Goal: Ask a question

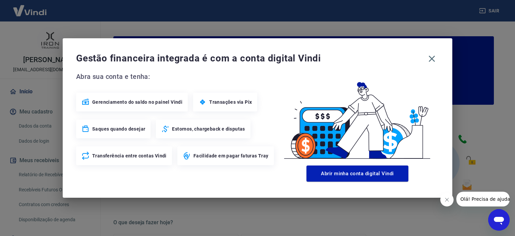
click at [446, 199] on icon "Fechar mensagem da empresa" at bounding box center [446, 199] width 3 height 3
click at [495, 223] on icon "Abrir janela de mensagens" at bounding box center [499, 220] width 12 height 12
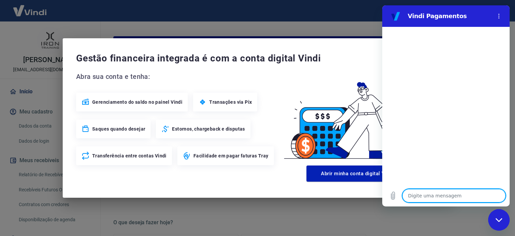
type textarea "o"
type textarea "x"
type textarea "oi"
type textarea "x"
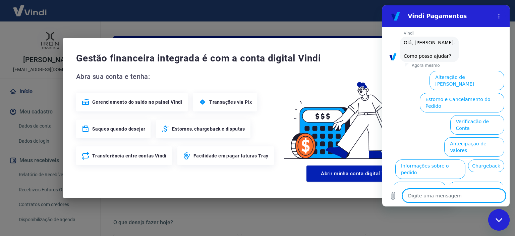
scroll to position [48, 0]
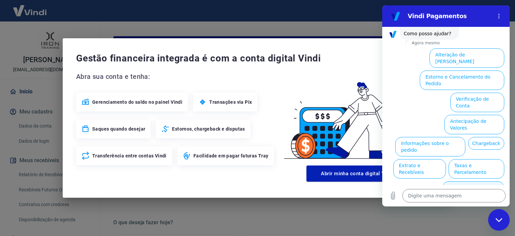
click at [452, 181] on button "Alterar celular verificado" at bounding box center [473, 190] width 62 height 19
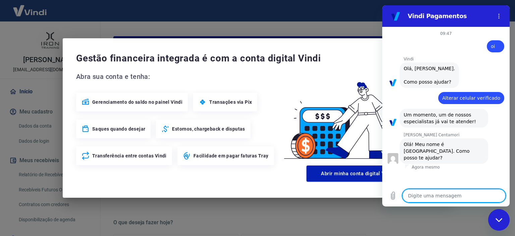
type textarea "x"
click at [427, 201] on textarea at bounding box center [454, 195] width 103 height 13
type textarea "O"
type textarea "x"
type textarea "Ol"
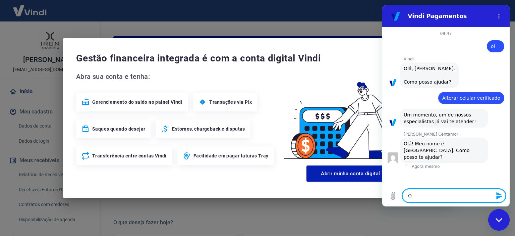
type textarea "x"
type textarea "Olá"
type textarea "x"
type textarea "Olá,"
type textarea "x"
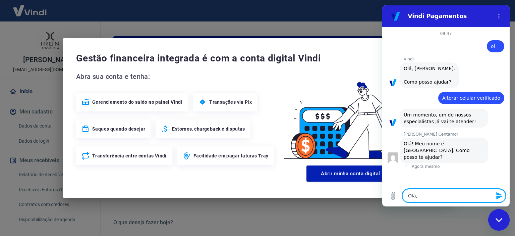
type textarea "Olá,"
type textarea "x"
type textarea "Olá, M"
type textarea "x"
type textarea "Olá, Ma"
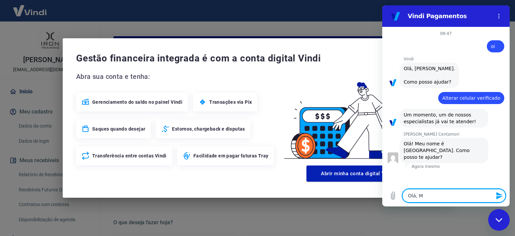
type textarea "x"
type textarea "Olá, Mar"
type textarea "x"
type textarea "[PERSON_NAME]"
type textarea "x"
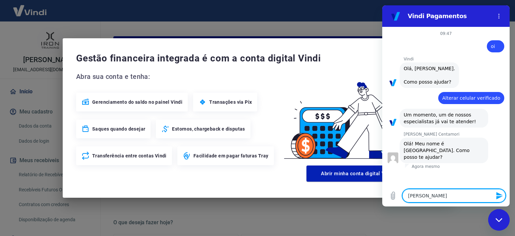
type textarea "[PERSON_NAME]"
type textarea "x"
type textarea "[PERSON_NAME]"
type textarea "x"
type textarea "[PERSON_NAME]"
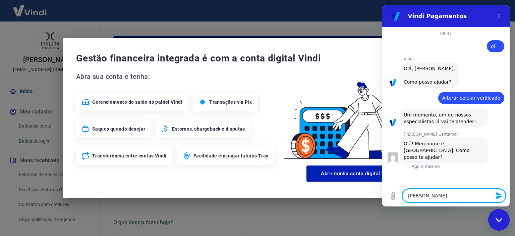
type textarea "x"
type textarea "Olá, [PERSON_NAME]!"
type textarea "x"
type textarea "Olá, [PERSON_NAME]!"
type textarea "x"
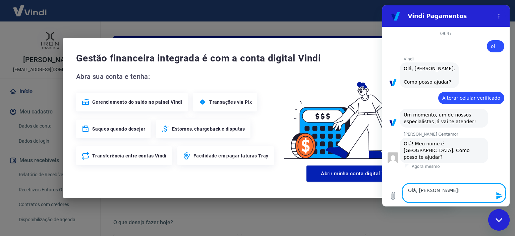
type textarea "Olá, [PERSON_NAME]!"
type textarea "x"
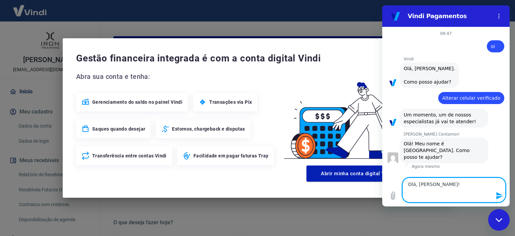
type textarea "Olá, [PERSON_NAME]! E"
type textarea "x"
type textarea "Olá, [PERSON_NAME]! En"
type textarea "x"
type textarea "Olá, [PERSON_NAME]! Ent"
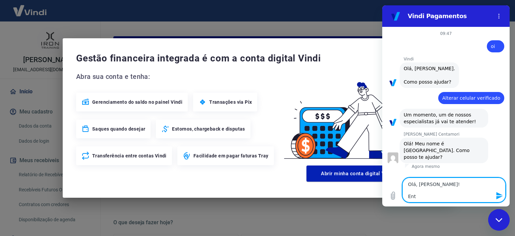
type textarea "x"
type textarea "Olá, [PERSON_NAME]! Entr"
type textarea "x"
type textarea "Olá, [PERSON_NAME]! Entre"
type textarea "x"
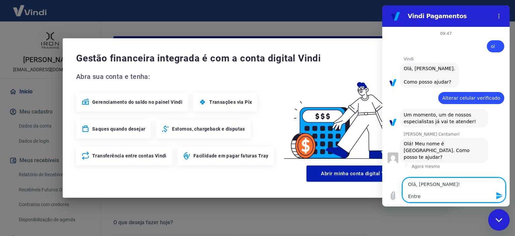
type textarea "Olá, [PERSON_NAME]! Entrei"
type textarea "x"
type textarea "Olá, [PERSON_NAME]! Entrei"
type textarea "x"
type textarea "Olá, [PERSON_NAME]! Entrei e"
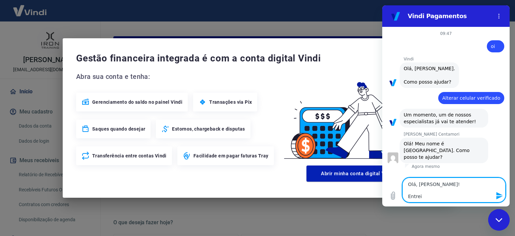
type textarea "x"
type textarea "Olá, [PERSON_NAME]! Entrei em"
type textarea "x"
type textarea "Olá, [PERSON_NAME]! Entrei em"
type textarea "x"
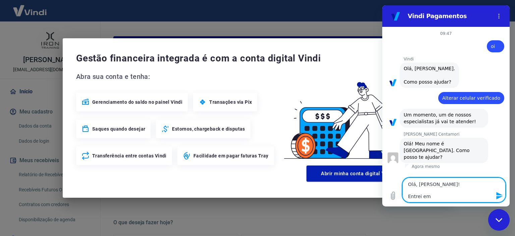
type textarea "Olá, [PERSON_NAME]! Entrei em c"
type textarea "x"
type textarea "Olá, [PERSON_NAME]! Entrei em co"
type textarea "x"
type textarea "Olá, [PERSON_NAME]! Entrei em con"
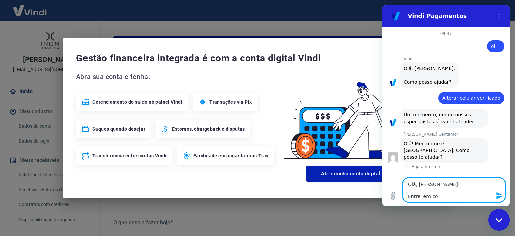
type textarea "x"
type textarea "Olá, [PERSON_NAME]! Entrei em cont"
type textarea "x"
type textarea "Olá, [PERSON_NAME]! Entrei em conta"
type textarea "x"
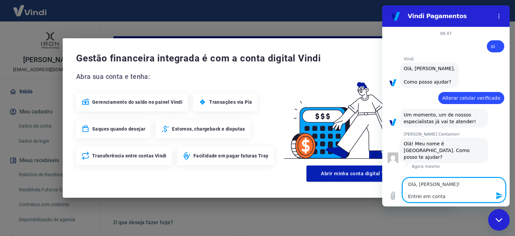
type textarea "Olá, [PERSON_NAME]! Entrei em contat"
type textarea "x"
type textarea "Olá, [PERSON_NAME]! Entrei em contato"
type textarea "x"
type textarea "Olá, [PERSON_NAME]! Entrei em contato"
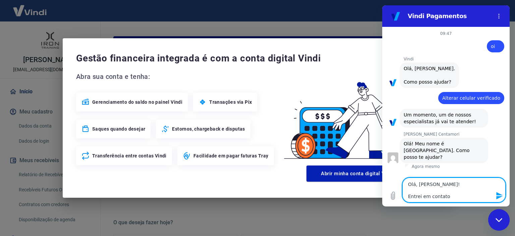
type textarea "x"
type textarea "Olá, [PERSON_NAME]! Entrei em contato o"
type textarea "x"
type textarea "Olá, [PERSON_NAME]! Entrei em contato oo"
type textarea "x"
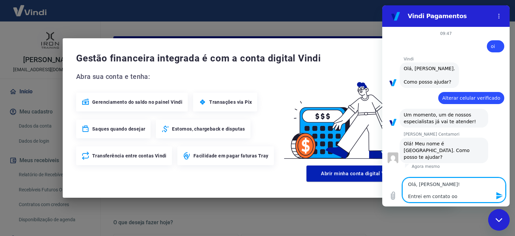
type textarea "Olá, [PERSON_NAME]! Entrei em contato oon"
type textarea "x"
type textarea "Olá, [PERSON_NAME]! Entrei em contato oo"
type textarea "x"
type textarea "Olá, [PERSON_NAME]! Entrei em contato o"
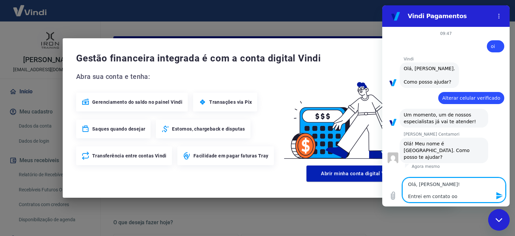
type textarea "x"
type textarea "Olá, [PERSON_NAME]! Entrei em contato on"
type textarea "x"
type textarea "Olá, [PERSON_NAME]! Entrei em contato ont"
type textarea "x"
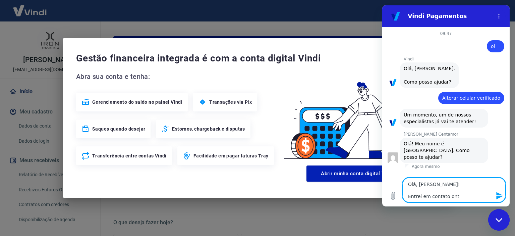
type textarea "Olá, [PERSON_NAME]! Entrei em contato onte"
type textarea "x"
type textarea "Olá, [PERSON_NAME]! Entrei em contato ontem"
type textarea "x"
type textarea "Olá, [PERSON_NAME]! Entrei em contato ontem"
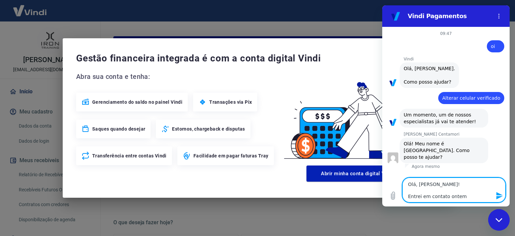
type textarea "x"
type textarea "Olá, [PERSON_NAME]! Entrei em contato ontem p"
type textarea "x"
type textarea "Olá, [PERSON_NAME]! Entrei em contato ontem po"
type textarea "x"
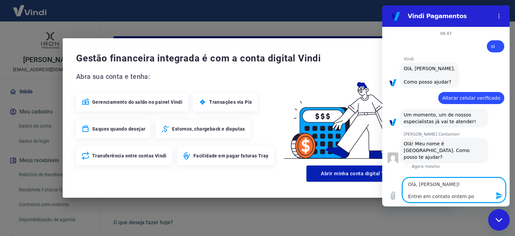
type textarea "Olá, [PERSON_NAME]! Entrei em contato ontem poi"
type textarea "x"
type textarea "Olá, [PERSON_NAME]! Entrei em contato ontem pois"
type textarea "x"
type textarea "Olá, [PERSON_NAME]! Entrei em contato ontem pois"
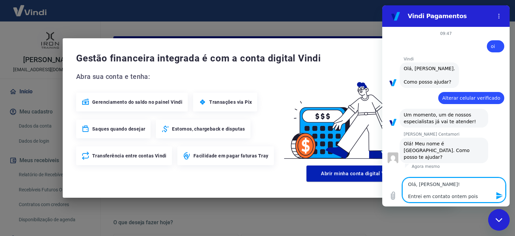
type textarea "x"
type textarea "Olá, [PERSON_NAME]! Entrei em contato ontem pois u"
type textarea "x"
type textarea "Olá, [PERSON_NAME]! Entrei em contato ontem pois um"
type textarea "x"
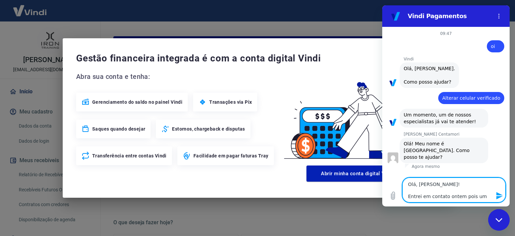
type textarea "Olá, [PERSON_NAME]! Entrei em contato ontem pois uma"
type textarea "x"
type textarea "Olá, [PERSON_NAME]! Entrei em contato ontem pois uma"
type textarea "x"
type textarea "Olá, [PERSON_NAME]! Entrei em contato ontem pois uma f"
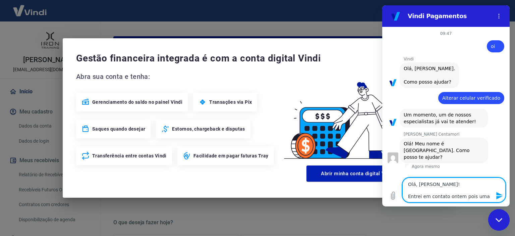
type textarea "x"
type textarea "Olá, [PERSON_NAME]! Entrei em contato ontem pois uma fu"
type textarea "x"
type textarea "Olá, [PERSON_NAME]! Entrei em contato ontem pois uma fun"
type textarea "x"
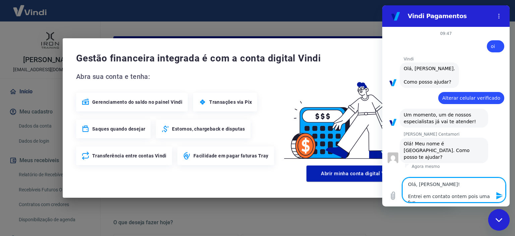
type textarea "Olá, [PERSON_NAME]! Entrei em contato ontem pois uma func"
type textarea "x"
type textarea "Olá, [PERSON_NAME]! Entrei em contato ontem pois uma funci"
type textarea "x"
type textarea "Olá, [PERSON_NAME]! Entrei em contato ontem pois uma funcio"
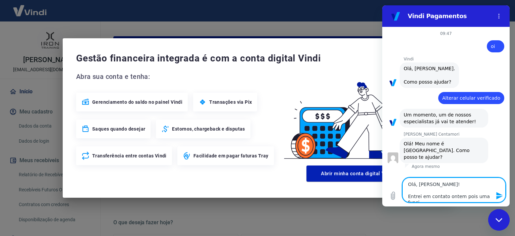
type textarea "x"
type textarea "Olá, [PERSON_NAME]! Entrei em contato ontem pois uma funcion"
type textarea "x"
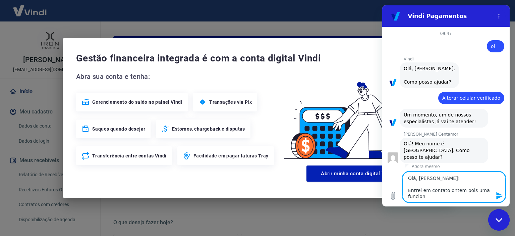
type textarea "Olá, [PERSON_NAME]! Entrei em contato ontem pois uma funcioná"
type textarea "x"
type textarea "Olá, [PERSON_NAME]! Entrei em contato ontem pois uma funcionár"
type textarea "x"
type textarea "Olá, [PERSON_NAME]! Entrei em contato ontem pois uma funcionári"
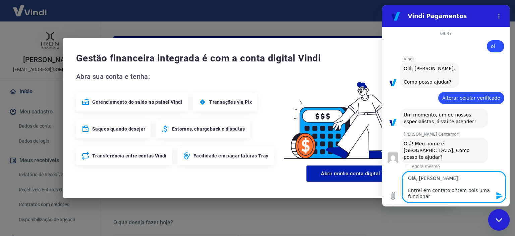
type textarea "x"
type textarea "Olá, [PERSON_NAME]! Entrei em contato ontem pois uma funcionária"
type textarea "x"
type textarea "Olá, [PERSON_NAME]! Entrei em contato ontem pois uma funcionária"
type textarea "x"
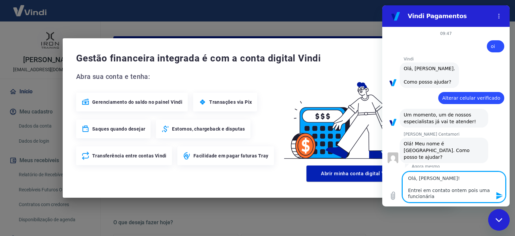
type textarea "Olá, [PERSON_NAME]! Entrei em contato ontem pois uma funcionária n"
type textarea "x"
type textarea "Olá, [PERSON_NAME]! Entrei em contato ontem pois uma funcionária"
type textarea "x"
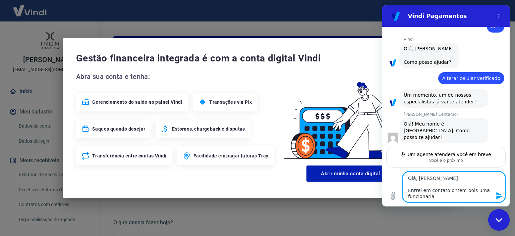
type textarea "Olá, [PERSON_NAME]! Entrei em contato ontem pois uma funcionária"
type textarea "x"
type textarea "Olá, [PERSON_NAME]! Entrei em contato ontem pois uma funcionári"
type textarea "x"
type textarea "Olá, [PERSON_NAME]! Entrei em contato ontem pois uma funcionár"
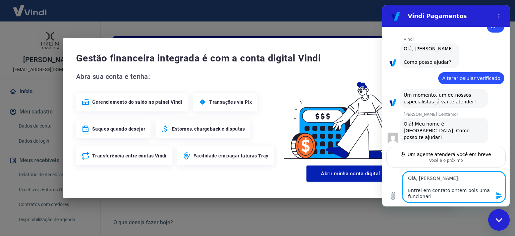
type textarea "x"
type textarea "Olá, [PERSON_NAME]! Entrei em contato ontem pois uma funcioná"
type textarea "x"
type textarea "Olá, [PERSON_NAME]! Entrei em contato ontem pois uma funcion"
type textarea "x"
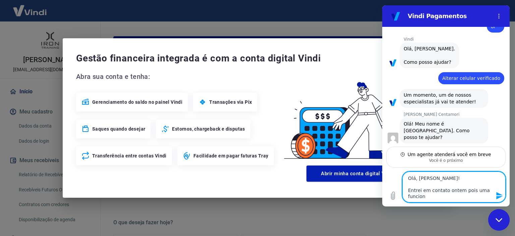
type textarea "Olá, [PERSON_NAME]! Entrei em contato ontem pois uma funcio"
type textarea "x"
type textarea "Olá, [PERSON_NAME]! Entrei em contato ontem pois uma funci"
type textarea "x"
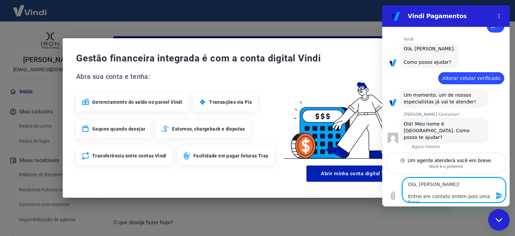
type textarea "Olá, [PERSON_NAME]! Entrei em contato ontem pois uma func"
type textarea "x"
type textarea "Olá, [PERSON_NAME]! Entrei em contato ontem pois uma fun"
type textarea "x"
type textarea "Olá, [PERSON_NAME]! Entrei em contato ontem pois uma fu"
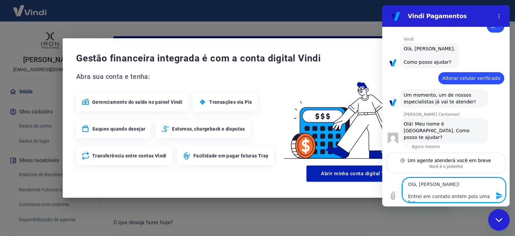
type textarea "x"
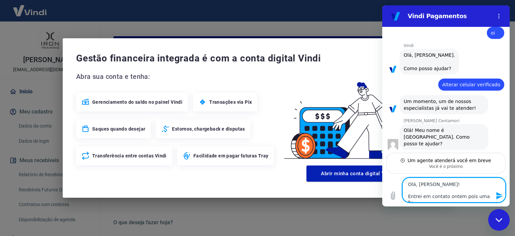
type textarea "Olá, [PERSON_NAME]! Entrei em contato ontem pois uma f"
type textarea "x"
type textarea "Olá, [PERSON_NAME]! Entrei em contato ontem pois uma"
type textarea "x"
type textarea "Olá, [PERSON_NAME]! Entrei em contato ontem pois uma"
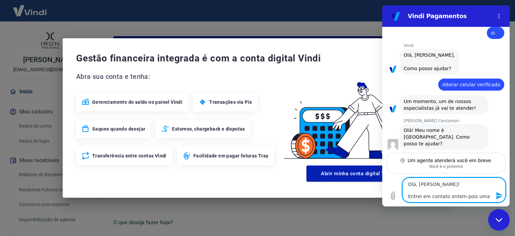
type textarea "x"
type textarea "Olá, [PERSON_NAME]! Entrei em contato ontem pois um"
type textarea "x"
type textarea "Olá, [PERSON_NAME]! Entrei em contato ontem pois u"
type textarea "x"
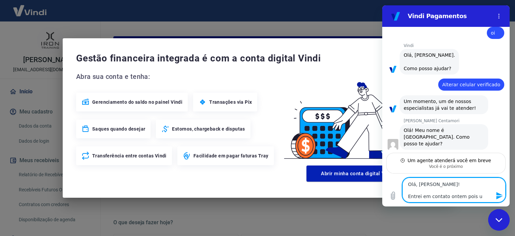
type textarea "Olá, [PERSON_NAME]! Entrei em contato ontem pois"
type textarea "x"
type textarea "Olá, [PERSON_NAME]! Entrei em contato ontem pois e"
type textarea "x"
type textarea "Olá, [PERSON_NAME]! Entrei em contato ontem pois eu"
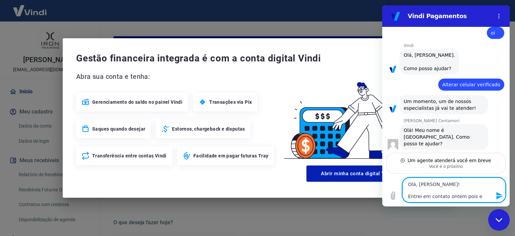
type textarea "x"
type textarea "Olá, [PERSON_NAME]! Entrei em contato ontem pois eu"
type textarea "x"
type textarea "Olá, [PERSON_NAME]! Entrei em contato ontem pois eu n"
type textarea "x"
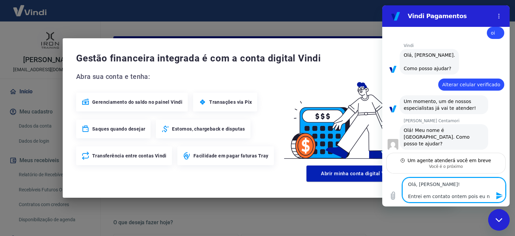
type textarea "Olá, [PERSON_NAME]! Entrei em contato ontem pois eu nã"
type textarea "x"
type textarea "Olá, [PERSON_NAME]! Entrei em contato ontem pois eu não"
type textarea "x"
type textarea "Olá, [PERSON_NAME]! Entrei em contato ontem pois eu não"
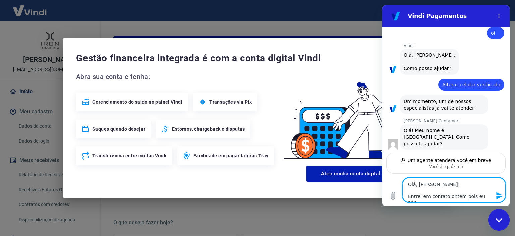
type textarea "x"
type textarea "Olá, [PERSON_NAME]! Entrei em contato ontem pois eu não c"
type textarea "x"
type textarea "Olá, [PERSON_NAME]! Entrei em contato ontem pois eu não co"
type textarea "x"
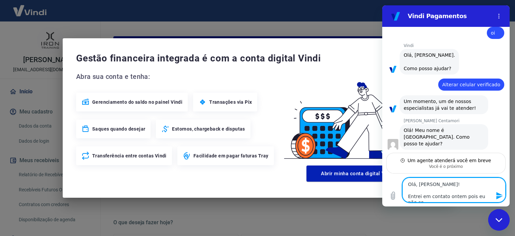
type textarea "Olá, [PERSON_NAME]! Entrei em contato ontem pois eu não con"
type textarea "x"
type textarea "Olá, [PERSON_NAME]! Entrei em contato ontem pois eu não cons"
type textarea "x"
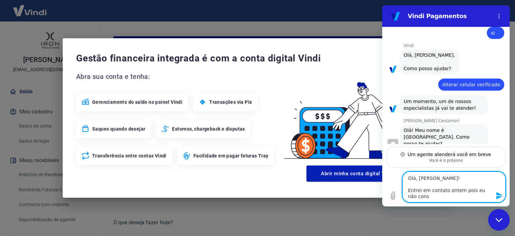
type textarea "Olá, [PERSON_NAME]! Entrei em contato ontem pois eu não consi"
type textarea "x"
type textarea "Olá, [PERSON_NAME]! Entrei em contato ontem pois eu não consig"
type textarea "x"
type textarea "Olá, [PERSON_NAME]! Entrei em contato ontem pois eu não consigo"
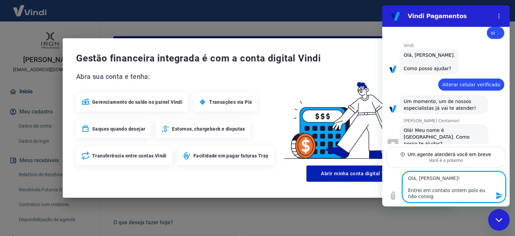
type textarea "x"
type textarea "Olá, [PERSON_NAME]! Entrei em contato ontem pois eu não consigo"
type textarea "x"
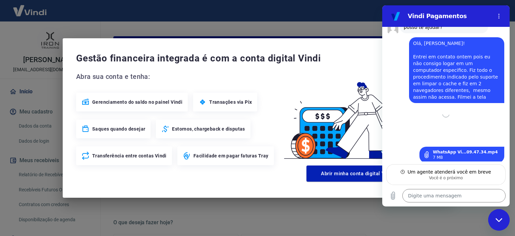
scroll to position [130, 0]
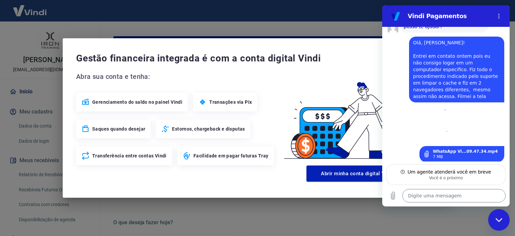
click at [491, 43] on div "diz: Olá, [PERSON_NAME]! Entrei em contato ontem pois eu não consigo logar em u…" at bounding box center [456, 70] width 95 height 66
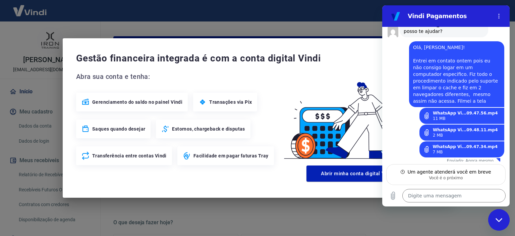
scroll to position [121, 0]
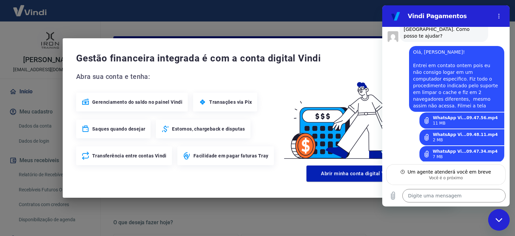
click at [500, 56] on div "09:47 diz: oi Enviado · 09:47 [PERSON_NAME] diz: [PERSON_NAME], [PERSON_NAME]. …" at bounding box center [445, 94] width 127 height 135
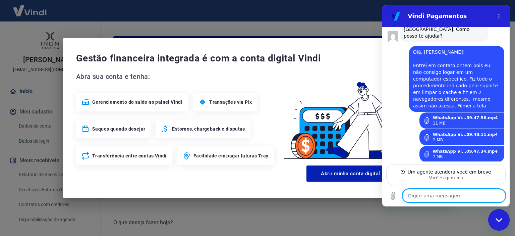
click at [433, 196] on textarea at bounding box center [454, 195] width 103 height 13
click at [436, 195] on textarea at bounding box center [454, 195] width 103 height 13
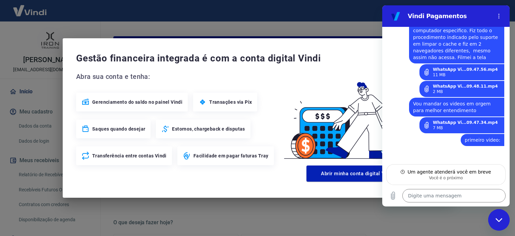
scroll to position [169, 0]
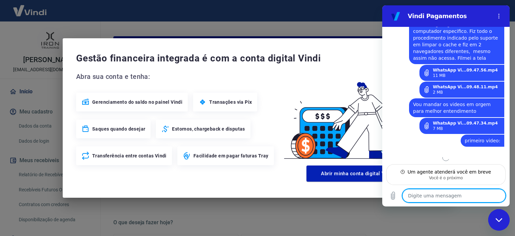
click at [418, 196] on textarea at bounding box center [454, 195] width 103 height 13
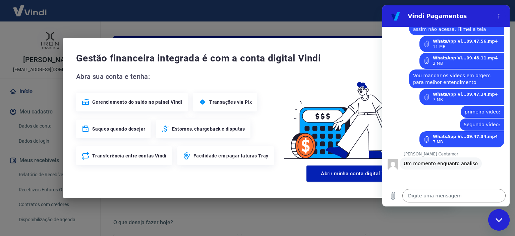
scroll to position [197, 0]
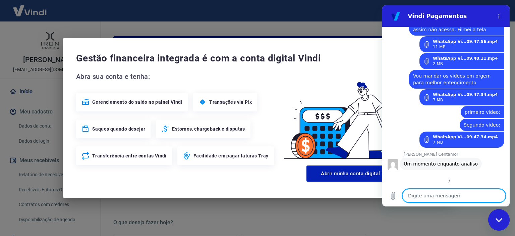
click at [444, 197] on textarea at bounding box center [454, 195] width 103 height 13
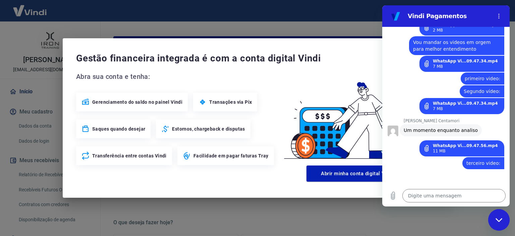
scroll to position [230, 0]
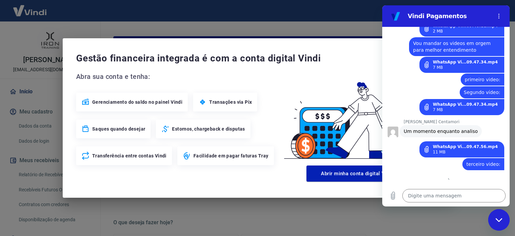
click at [441, 192] on div at bounding box center [445, 192] width 127 height 0
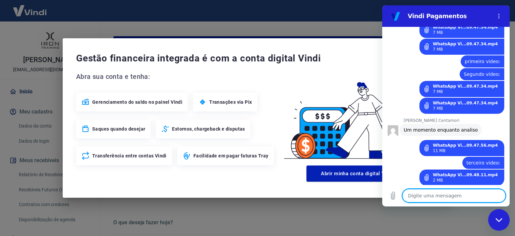
scroll to position [479, 0]
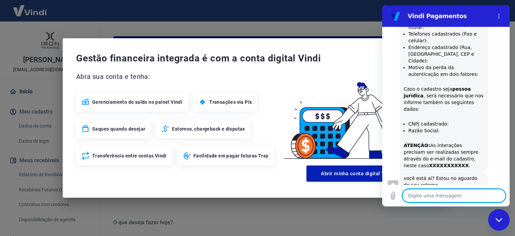
click at [436, 198] on textarea at bounding box center [454, 195] width 103 height 13
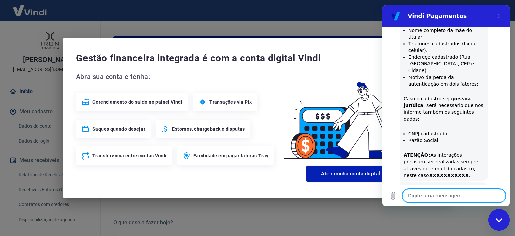
scroll to position [495, 0]
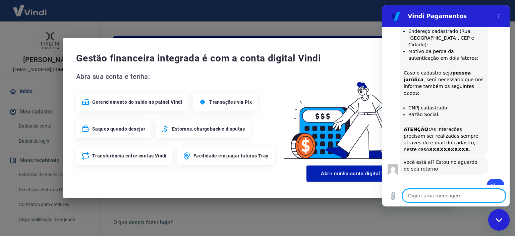
paste textarea "[PERSON_NAME] 00427589045 RON TRAINING COMERCIO DE CALCADOS LTDA Insc. Est. 310…"
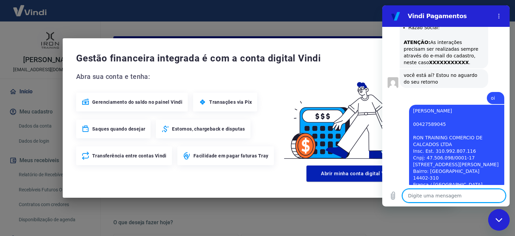
scroll to position [614, 0]
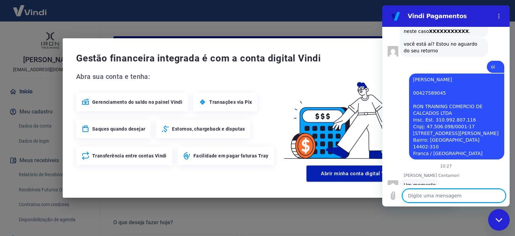
click at [428, 194] on textarea at bounding box center [454, 195] width 103 height 13
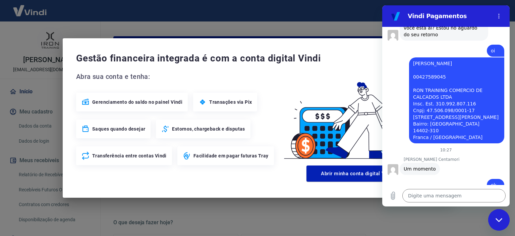
scroll to position [666, 0]
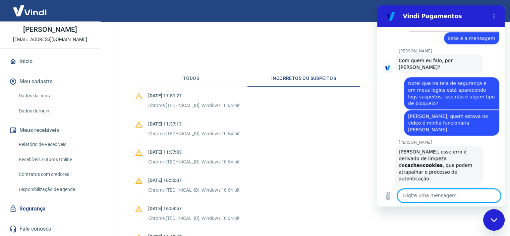
scroll to position [337, 0]
